Goal: Information Seeking & Learning: Compare options

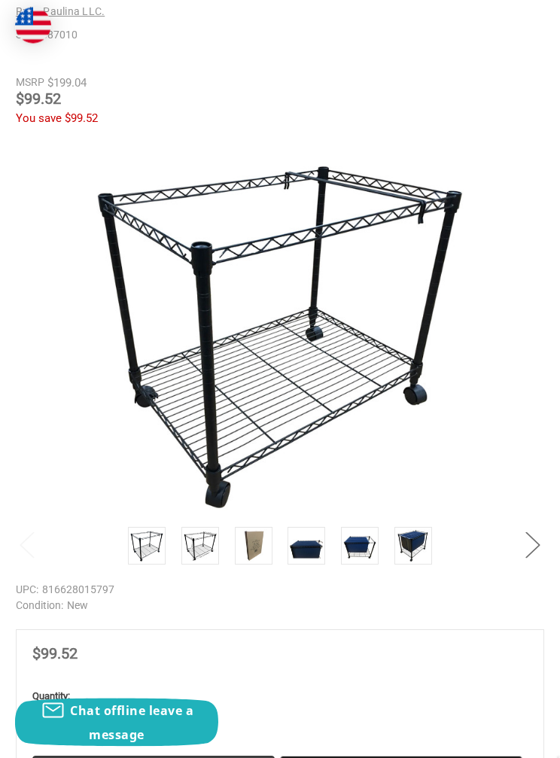
scroll to position [318, 0]
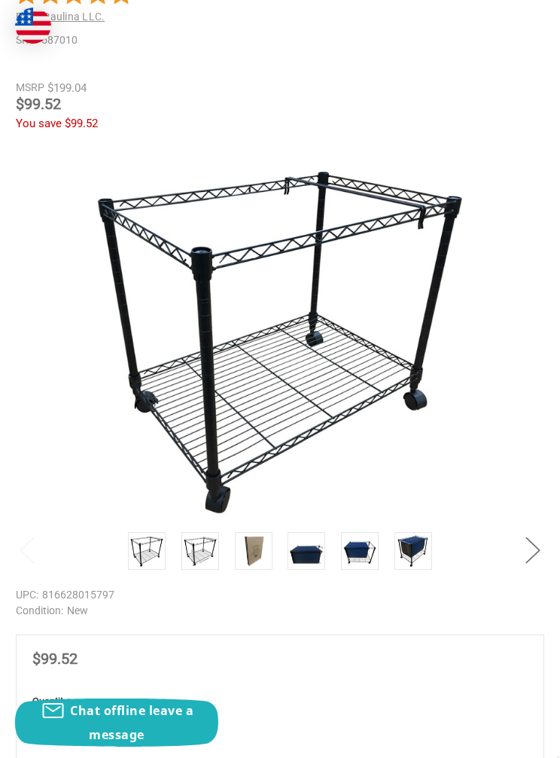
click at [147, 553] on img at bounding box center [146, 550] width 33 height 33
click at [185, 543] on img at bounding box center [200, 550] width 33 height 33
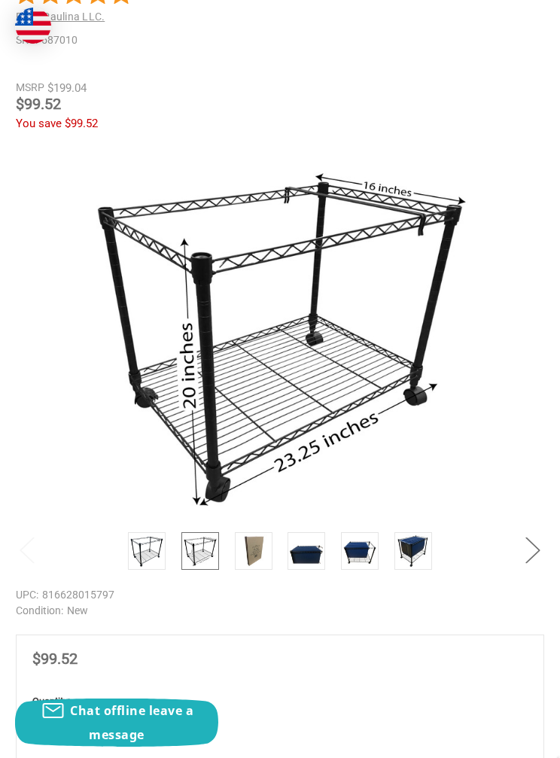
click at [250, 544] on img at bounding box center [253, 550] width 33 height 33
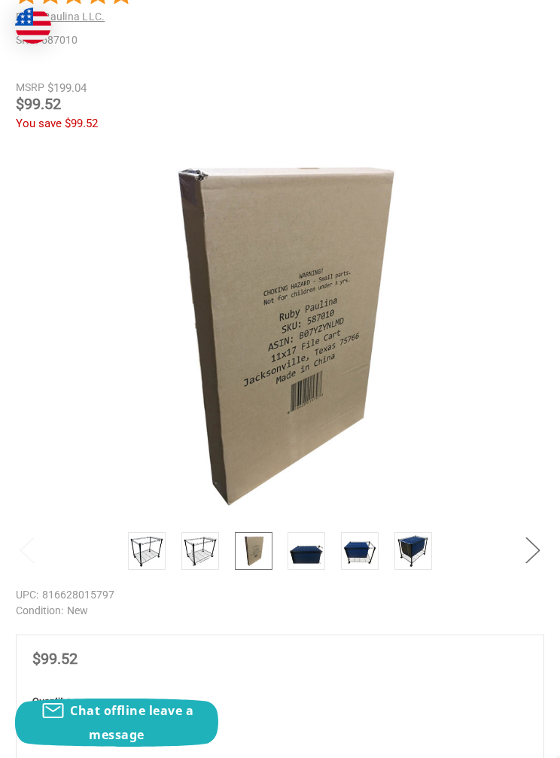
click at [300, 547] on img at bounding box center [306, 550] width 33 height 33
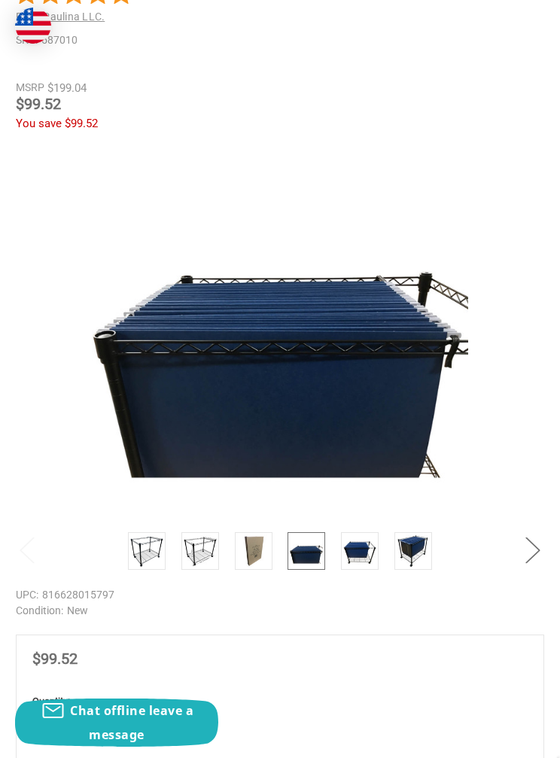
click at [361, 551] on img at bounding box center [359, 550] width 33 height 33
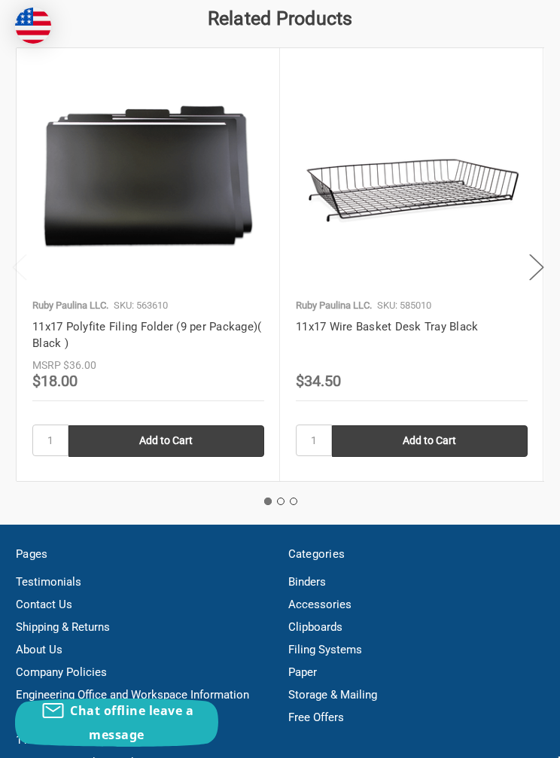
scroll to position [3357, 0]
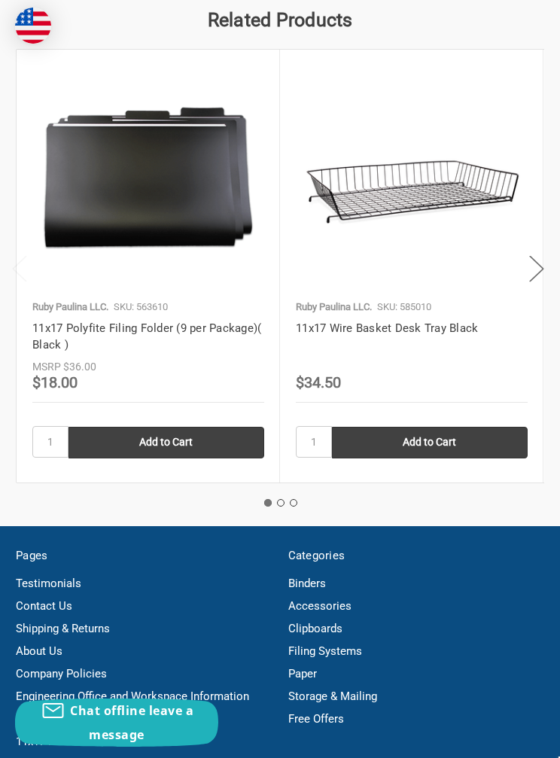
click at [551, 285] on button "Next" at bounding box center [537, 268] width 30 height 46
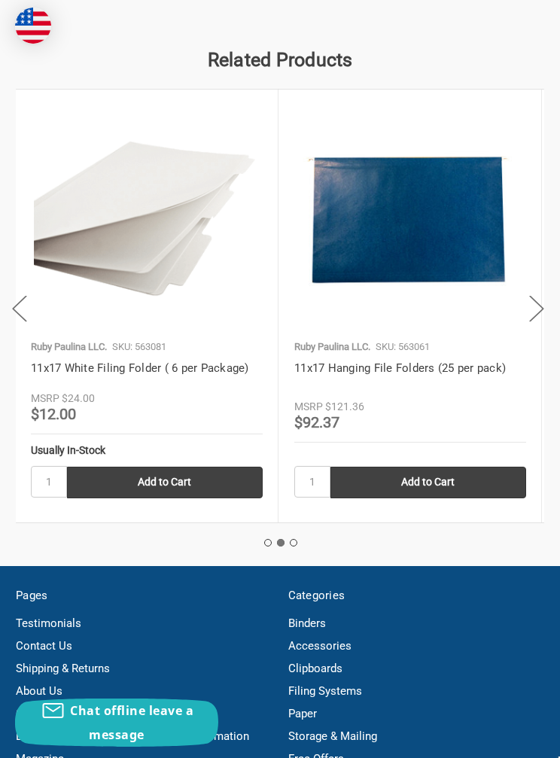
scroll to position [3315, 0]
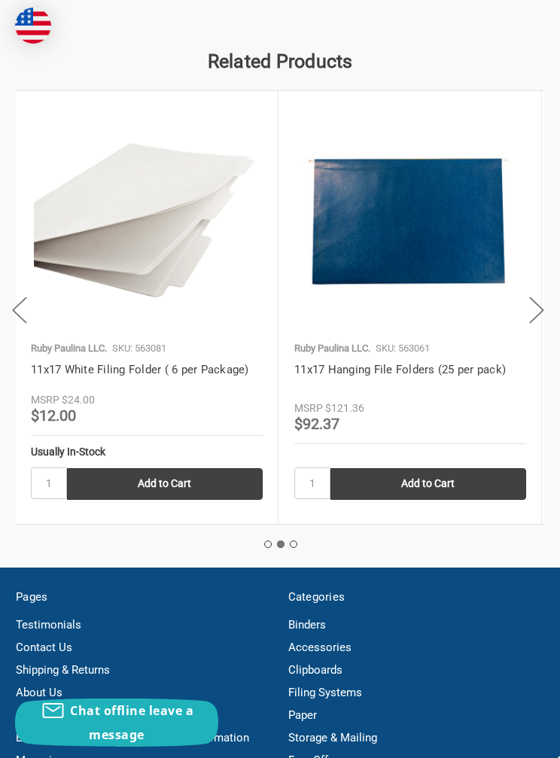
click at [549, 333] on button "Next" at bounding box center [537, 310] width 30 height 46
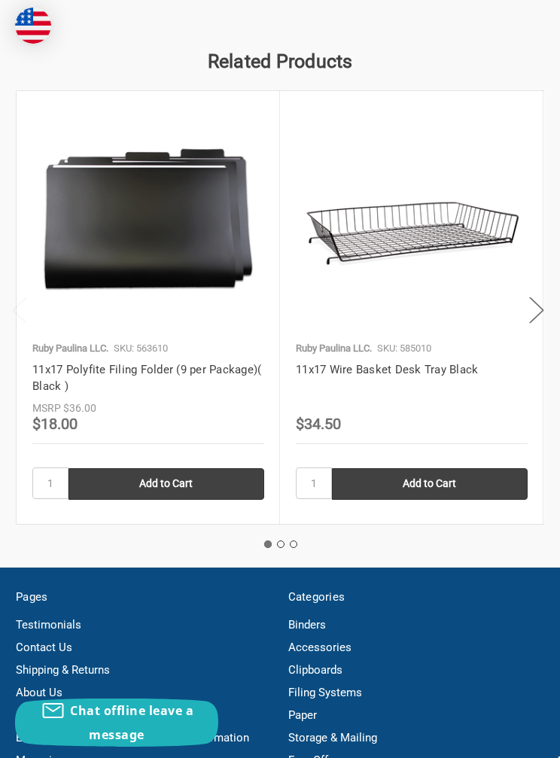
click at [445, 259] on img at bounding box center [412, 220] width 232 height 226
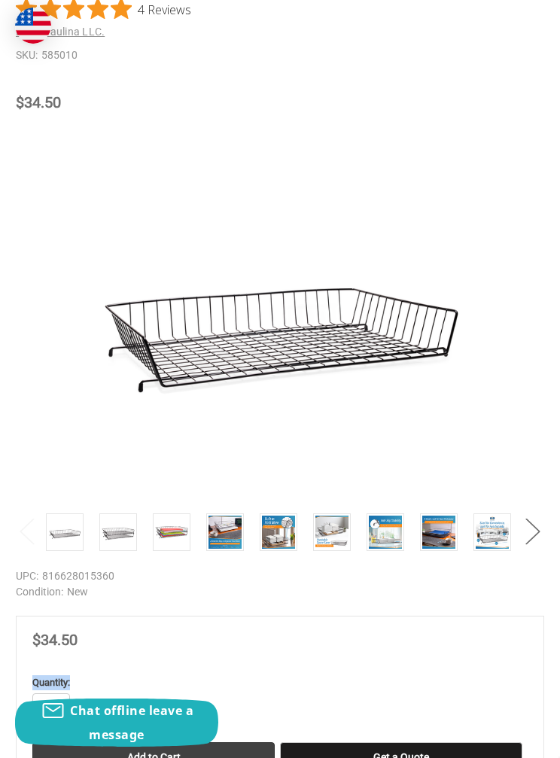
click at [495, 440] on div "Previous Next" at bounding box center [280, 338] width 528 height 418
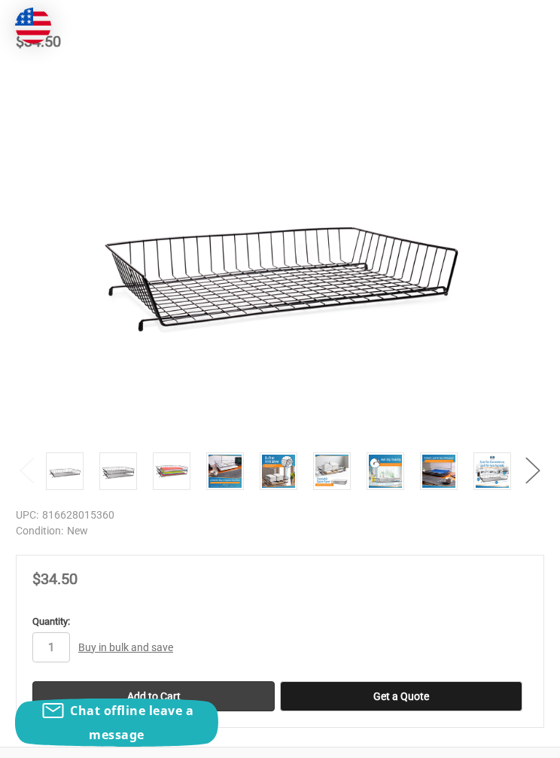
scroll to position [364, 0]
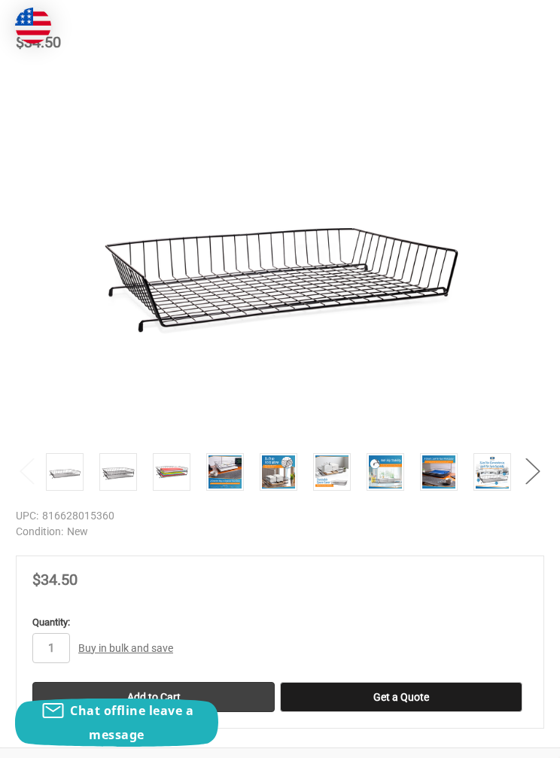
click at [129, 476] on img at bounding box center [118, 471] width 33 height 33
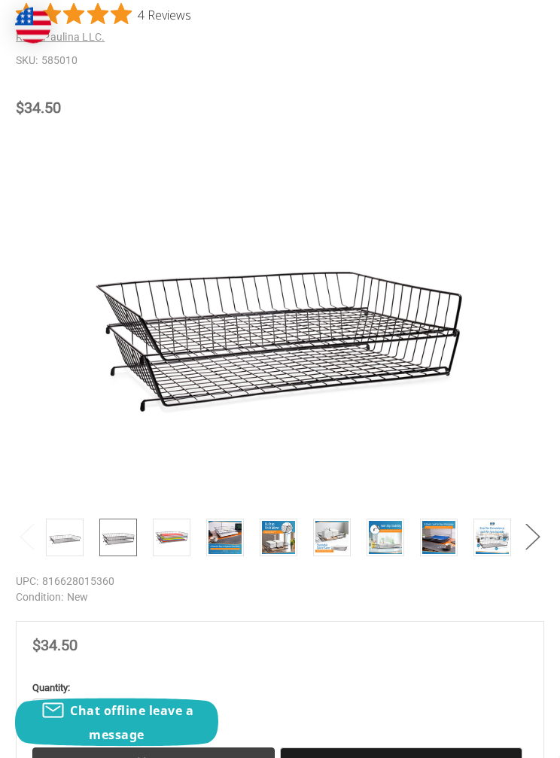
scroll to position [298, 0]
click at [545, 534] on button "Next" at bounding box center [533, 536] width 30 height 46
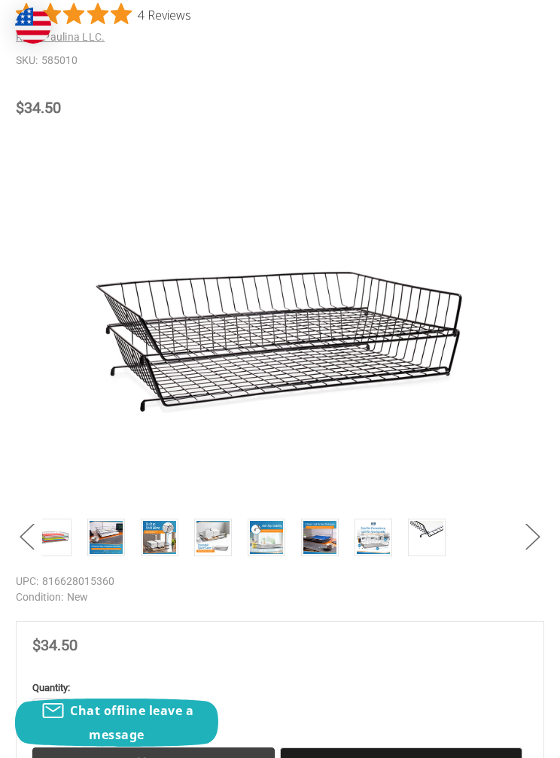
click at [529, 542] on button "Next" at bounding box center [533, 536] width 30 height 46
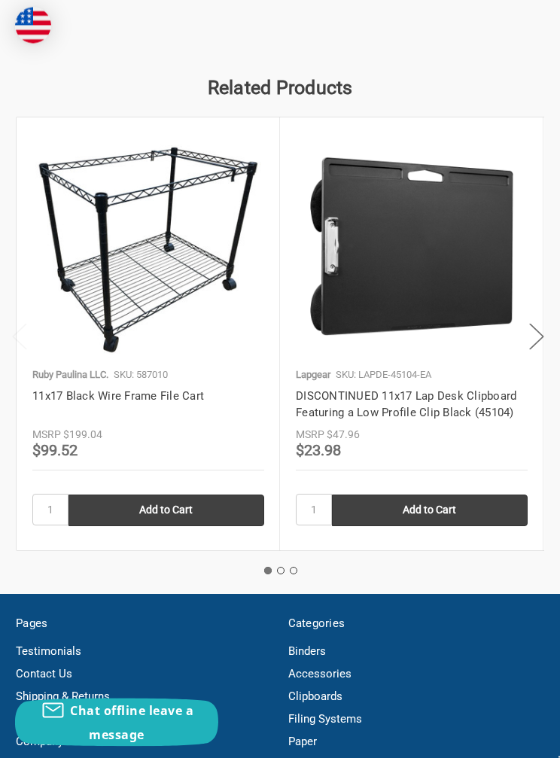
scroll to position [3086, 0]
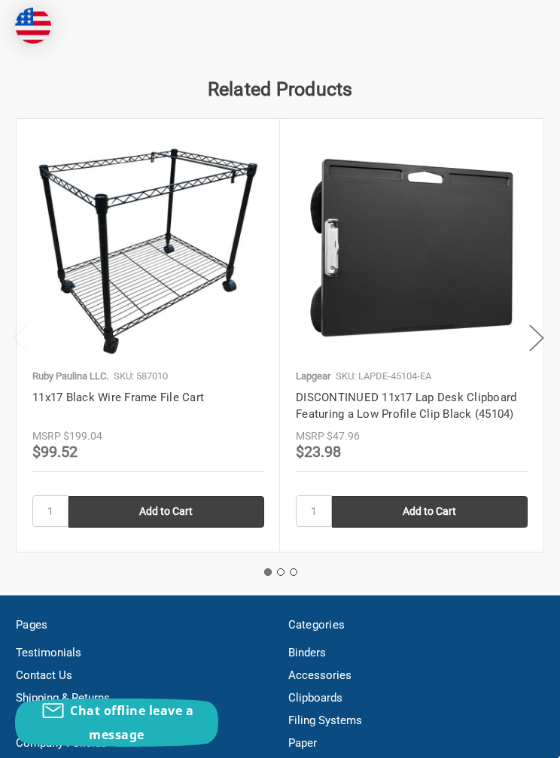
click at [528, 361] on button "Next" at bounding box center [537, 338] width 30 height 46
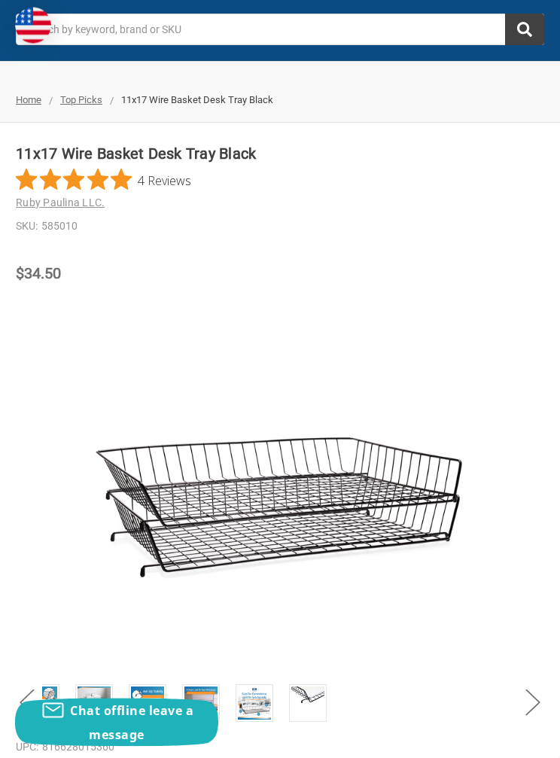
scroll to position [0, 0]
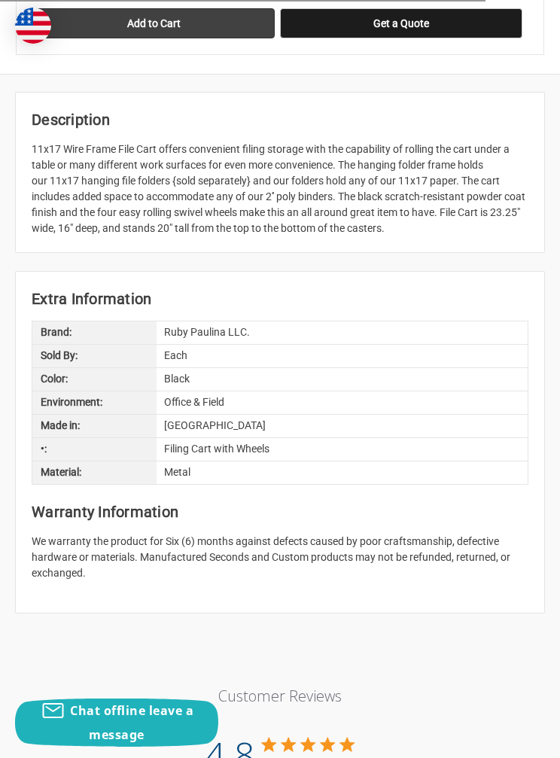
scroll to position [1054, 0]
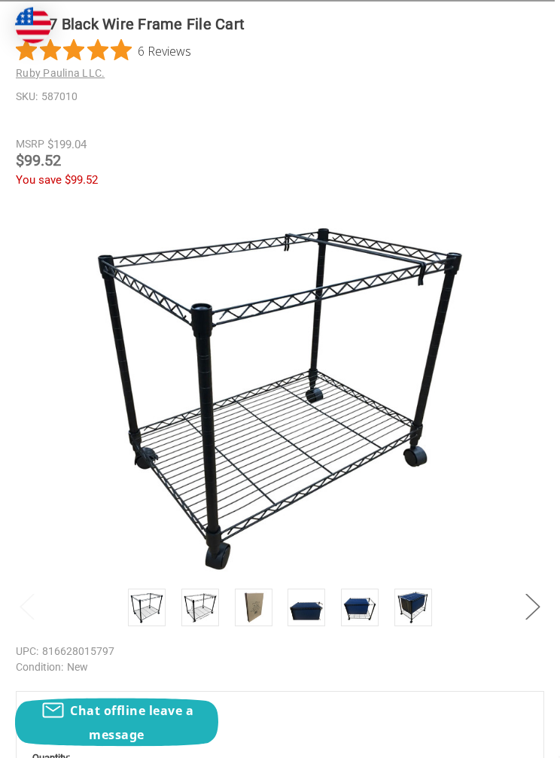
scroll to position [263, 0]
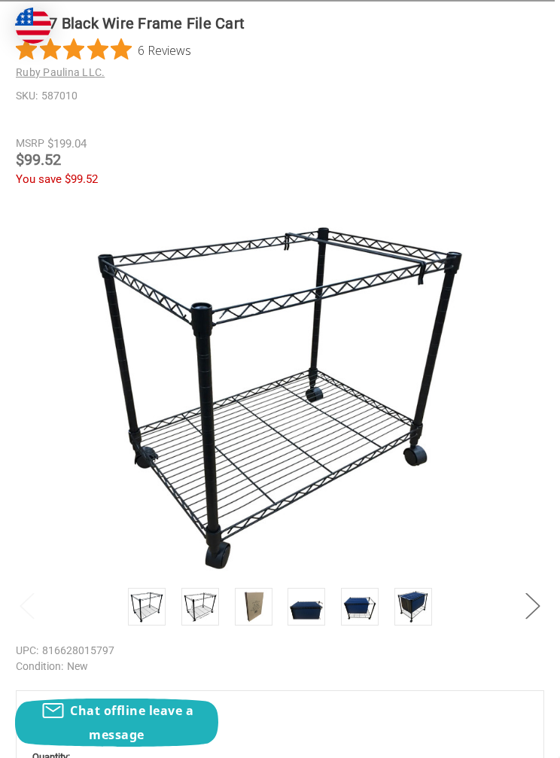
click at [370, 614] on img at bounding box center [359, 606] width 33 height 33
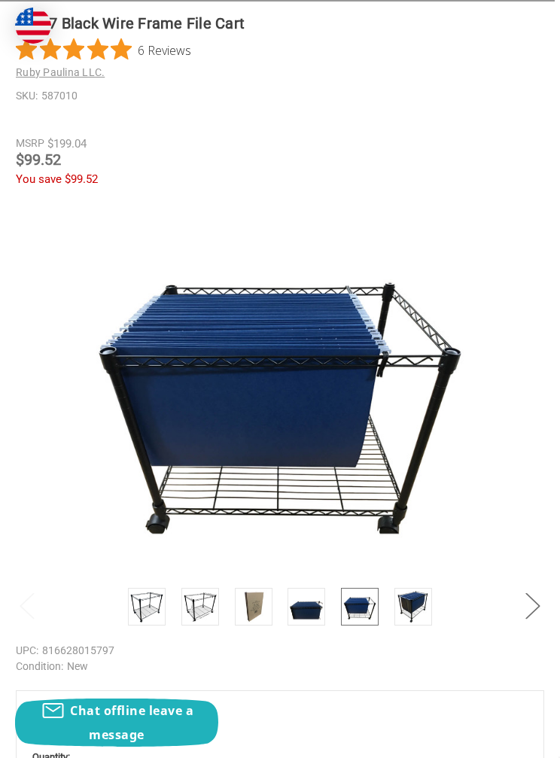
scroll to position [0, 0]
click at [419, 612] on img at bounding box center [413, 606] width 33 height 33
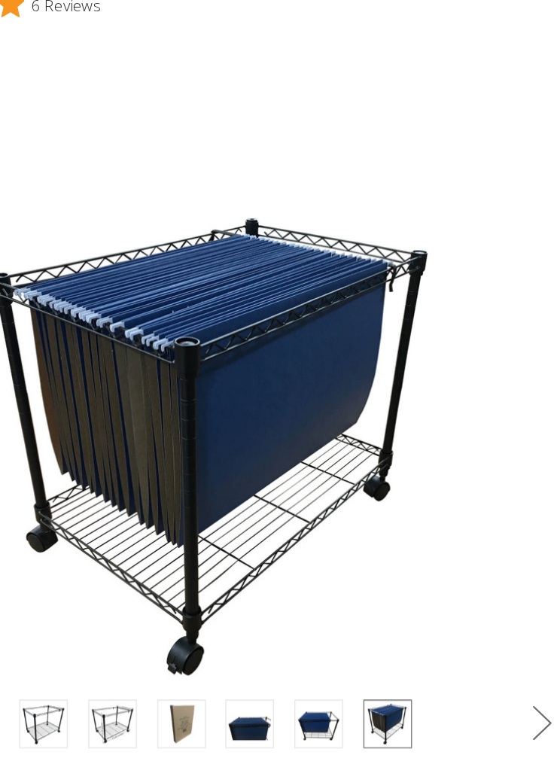
scroll to position [308, 0]
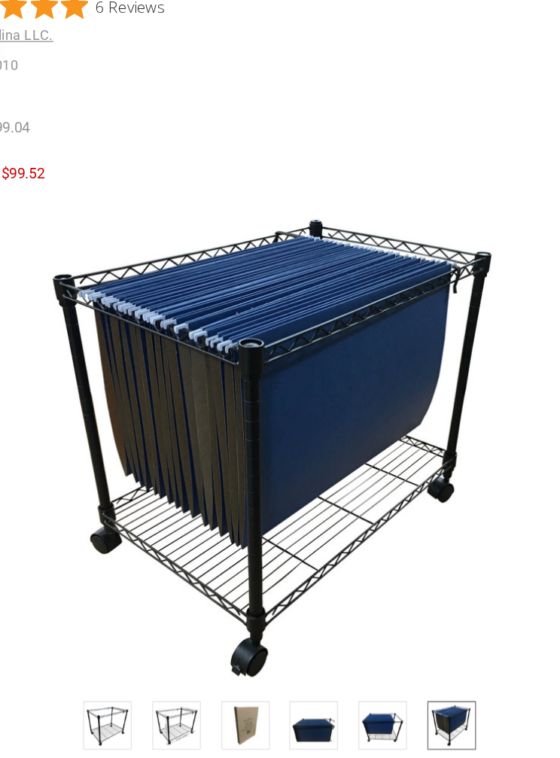
click at [184, 561] on img at bounding box center [200, 561] width 33 height 33
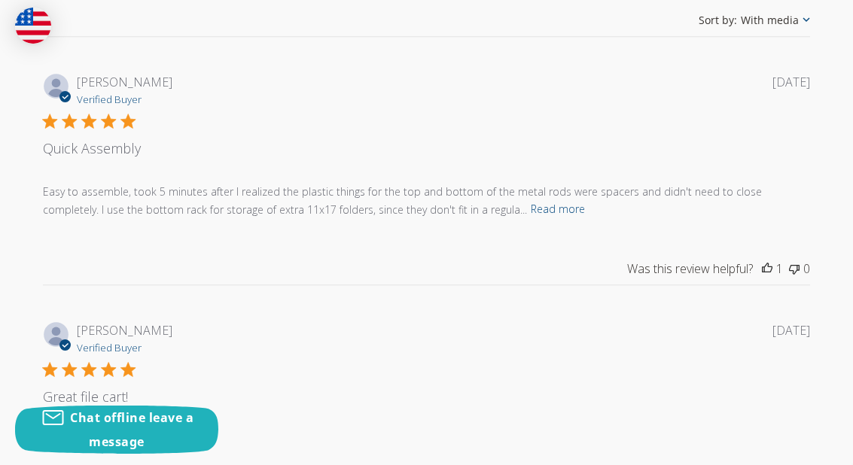
scroll to position [1597, 0]
